Goal: Task Accomplishment & Management: Manage account settings

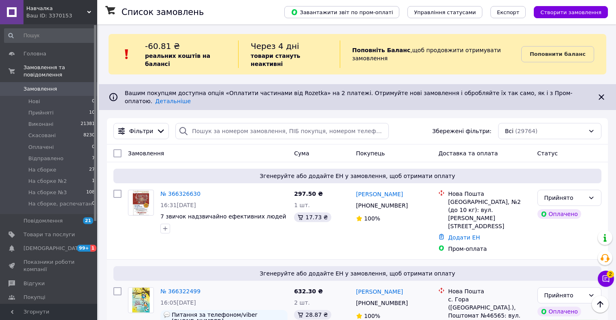
scroll to position [243, 0]
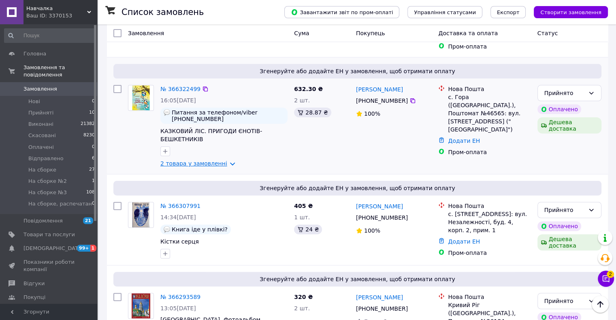
click at [181, 160] on link "2 товара у замовленні" at bounding box center [193, 163] width 67 height 6
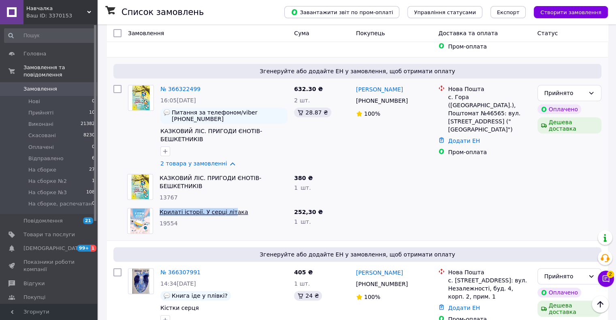
drag, startPoint x: 168, startPoint y: 182, endPoint x: 225, endPoint y: 181, distance: 56.7
click at [225, 205] on div "Крилаті історії. У серці літака 19554" at bounding box center [223, 221] width 134 height 32
copy link "Крилаті історії. У серці літ"
drag, startPoint x: 170, startPoint y: 195, endPoint x: 160, endPoint y: 195, distance: 9.7
click at [160, 219] on div "19554" at bounding box center [223, 223] width 128 height 8
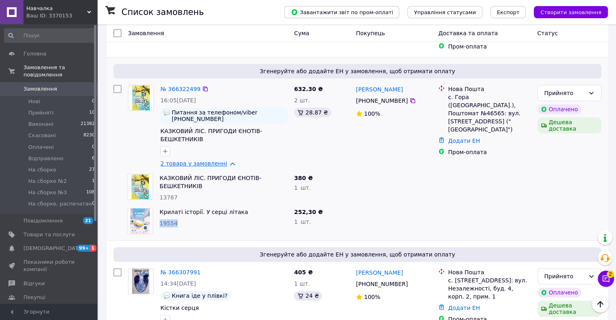
copy span "19554"
click at [168, 148] on icon "button" at bounding box center [165, 151] width 6 height 6
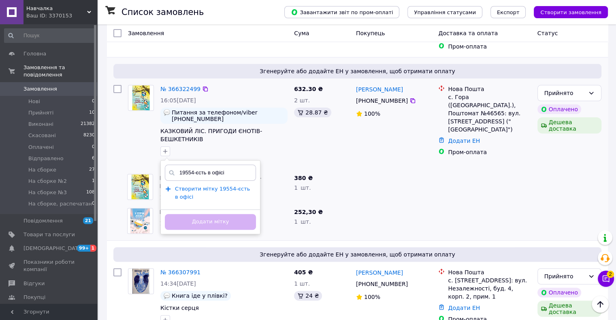
type input "19554-єсть в офісі"
click at [207, 186] on span "Створити мітку 19554-єсть в офісі" at bounding box center [212, 193] width 75 height 15
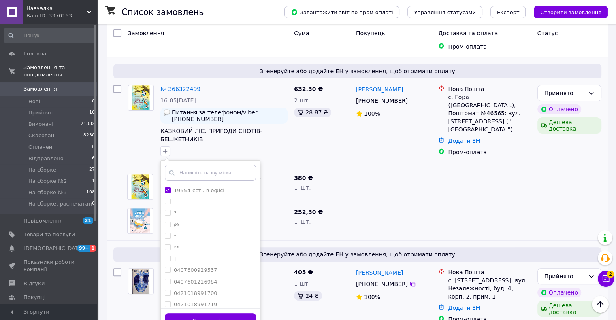
scroll to position [243, 0]
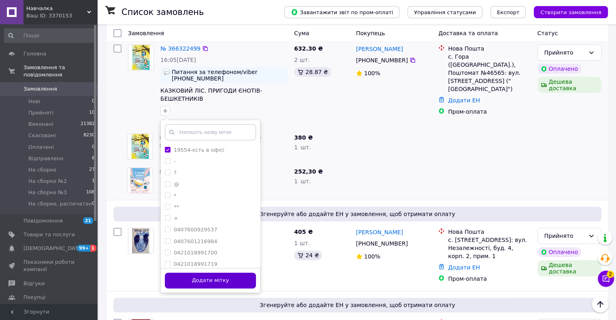
click at [218, 273] on button "Додати мітку" at bounding box center [210, 281] width 91 height 16
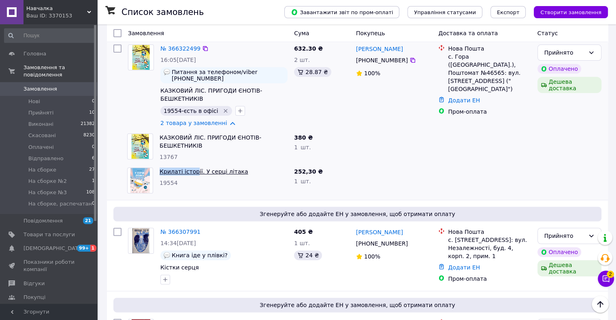
drag, startPoint x: 156, startPoint y: 139, endPoint x: 194, endPoint y: 139, distance: 38.0
click at [193, 164] on div "Крилаті історії. У серці літака 19554" at bounding box center [223, 180] width 134 height 32
copy link "Крилаті істор"
drag, startPoint x: 177, startPoint y: 127, endPoint x: 159, endPoint y: 127, distance: 17.8
click at [159, 153] on div "13767" at bounding box center [223, 157] width 128 height 8
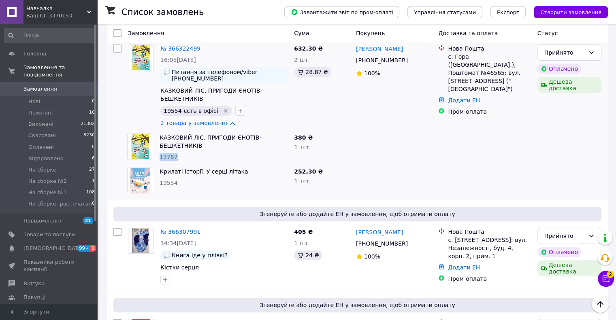
copy span "13767"
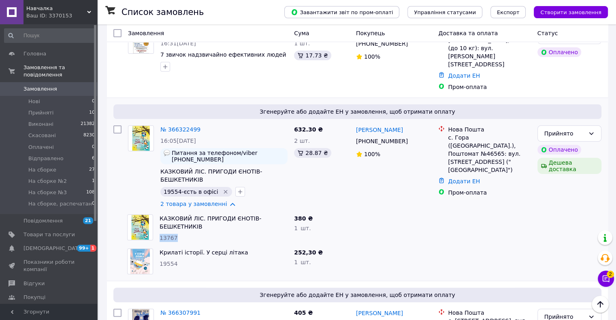
drag, startPoint x: 235, startPoint y: 158, endPoint x: 374, endPoint y: 158, distance: 138.8
click at [237, 189] on icon "button" at bounding box center [240, 192] width 6 height 6
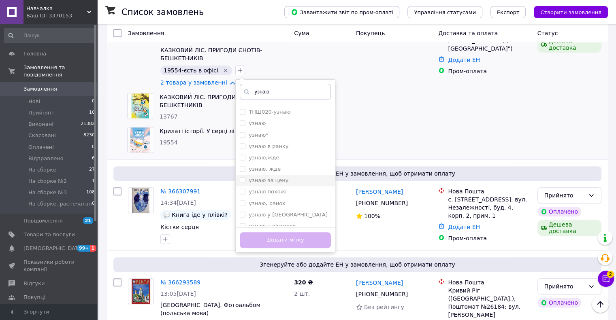
scroll to position [1271, 0]
type input "узнаю"
click at [248, 161] on label "узнаю" at bounding box center [256, 164] width 17 height 6
checkbox input "true"
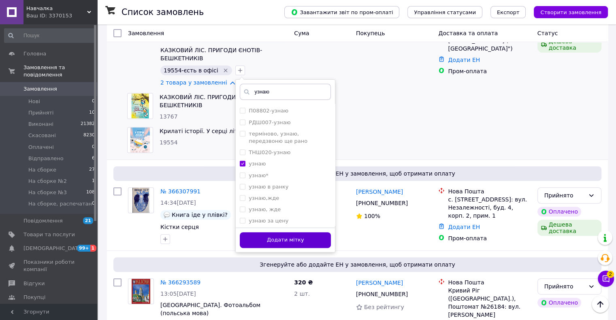
click at [282, 232] on button "Додати мітку" at bounding box center [285, 240] width 91 height 16
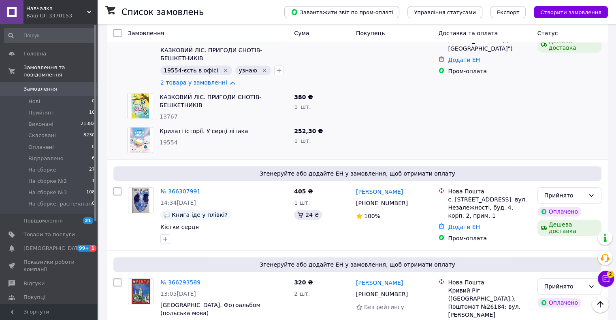
click at [390, 124] on div at bounding box center [394, 140] width 83 height 32
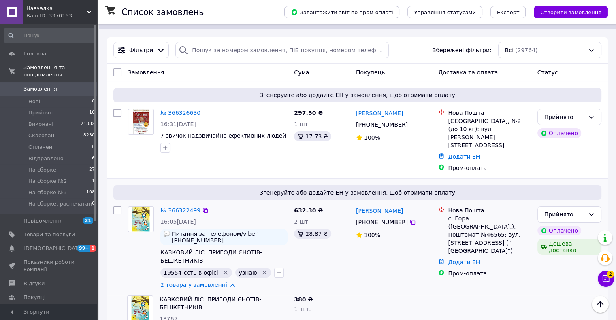
scroll to position [40, 0]
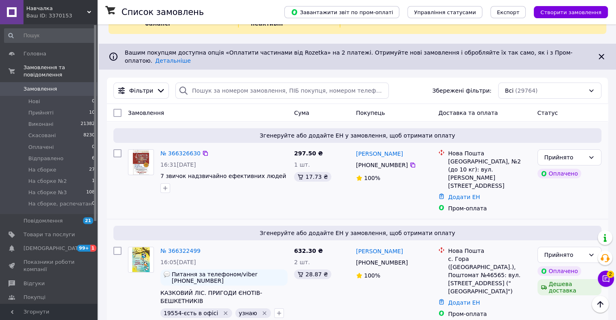
click at [248, 132] on span "Згенеруйте або додайте ЕН у замовлення, щоб отримати оплату" at bounding box center [357, 136] width 481 height 8
click at [257, 128] on div "Згенеруйте або додайте ЕН у замовлення, щоб отримати оплату" at bounding box center [357, 135] width 488 height 15
click at [256, 149] on div "№ 366326630" at bounding box center [223, 154] width 129 height 10
click at [246, 128] on div "Згенеруйте або додайте ЕН у замовлення, щоб отримати оплату" at bounding box center [357, 135] width 488 height 15
click at [239, 146] on div "№ 366326630 16:31[DATE] 7 звичок надзвичайно ефективних людей" at bounding box center [224, 171] width 134 height 50
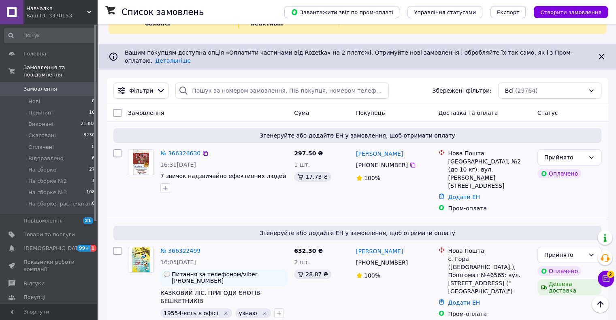
click at [240, 149] on div "№ 366326630" at bounding box center [223, 154] width 129 height 10
click at [245, 182] on div at bounding box center [224, 188] width 130 height 13
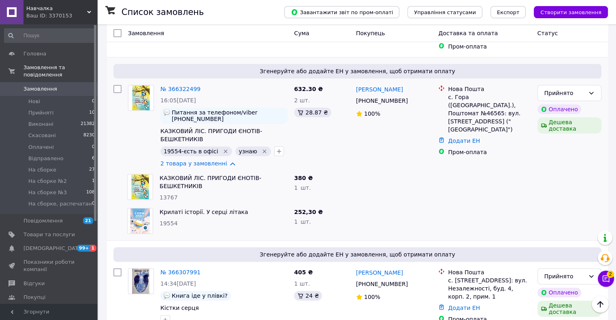
click at [346, 174] on div "380 ₴" at bounding box center [321, 178] width 55 height 8
click at [343, 139] on div "632.30 ₴ 2 шт. 28.87 ₴" at bounding box center [322, 126] width 62 height 89
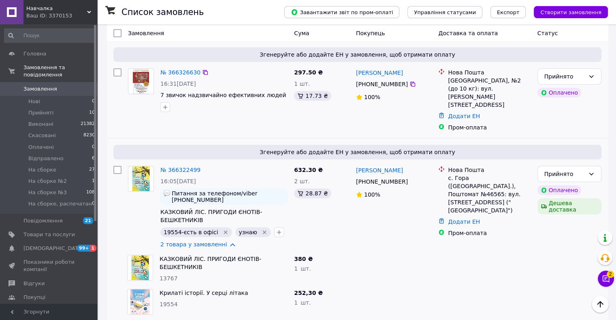
scroll to position [0, 0]
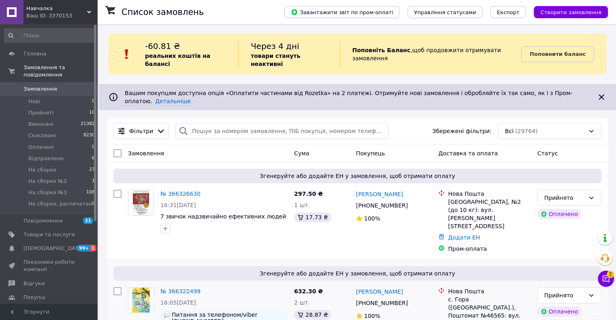
click at [227, 146] on div "Замовлення" at bounding box center [208, 153] width 166 height 15
click at [242, 146] on div "Замовлення" at bounding box center [208, 153] width 166 height 15
click at [240, 146] on div "Замовлення" at bounding box center [208, 153] width 166 height 15
click at [606, 281] on icon at bounding box center [605, 279] width 7 height 7
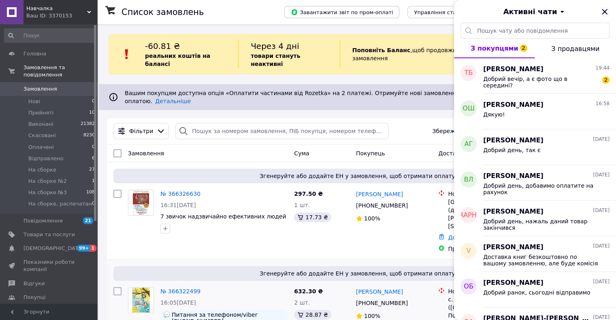
click at [606, 9] on icon "Закрити" at bounding box center [603, 11] width 5 height 5
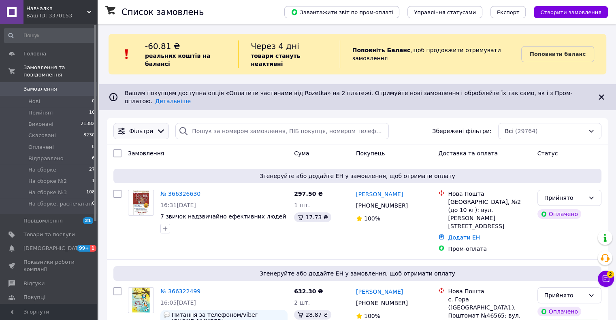
click at [156, 127] on icon at bounding box center [160, 131] width 9 height 9
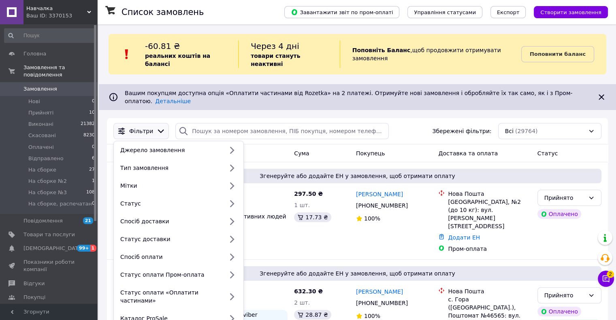
scroll to position [81, 0]
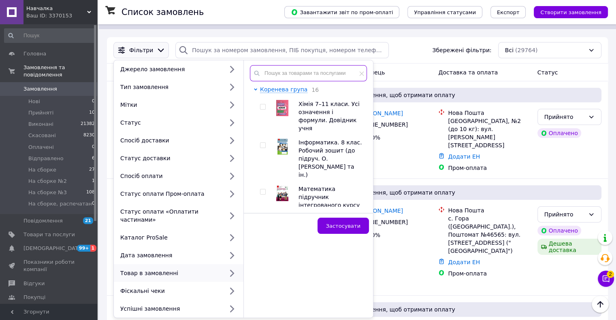
click at [280, 65] on input "text" at bounding box center [308, 73] width 117 height 16
paste input "КАЗКОВИЙ ЛІС. ПРИГОДИ ЄНОТІВ-БЕШКЕТНИКІВ"
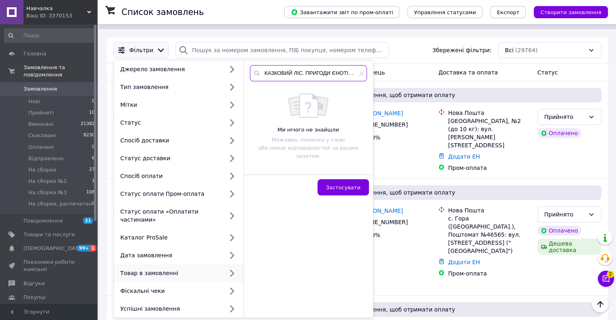
scroll to position [0, 34]
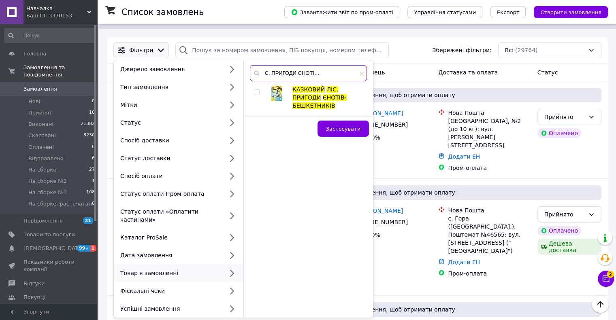
type input "КАЗКОВИЙ ЛІС. ПРИГОДИ ЄНОТІВ-БЕШКЕТНИКІВ"
click at [254, 90] on input "checkbox" at bounding box center [256, 92] width 5 height 5
checkbox input "true"
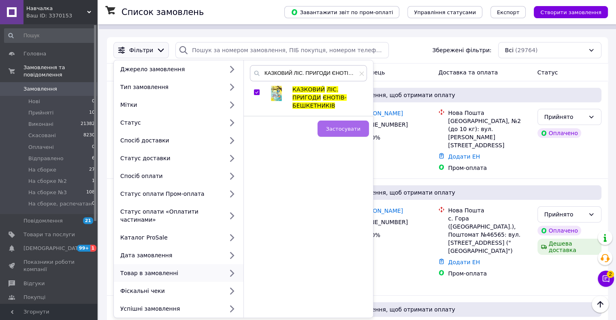
click at [336, 126] on span "Застосувати" at bounding box center [343, 129] width 34 height 6
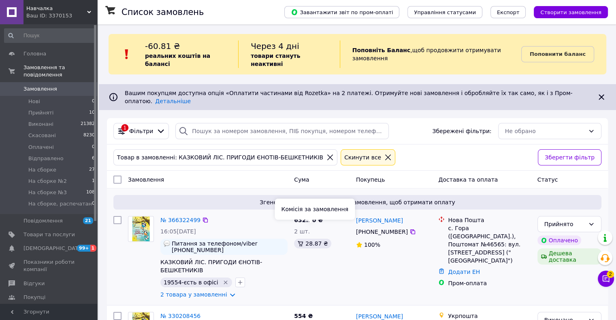
scroll to position [121, 0]
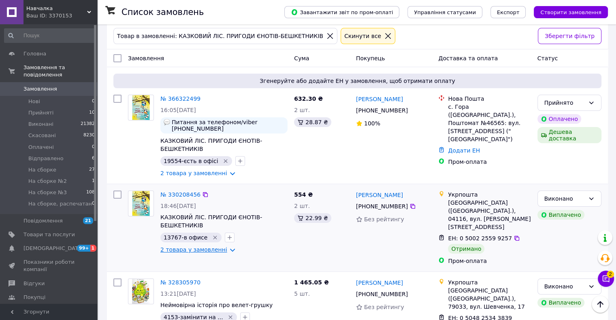
click at [206, 246] on link "2 товара у замовленні" at bounding box center [193, 249] width 67 height 6
